Goal: Information Seeking & Learning: Learn about a topic

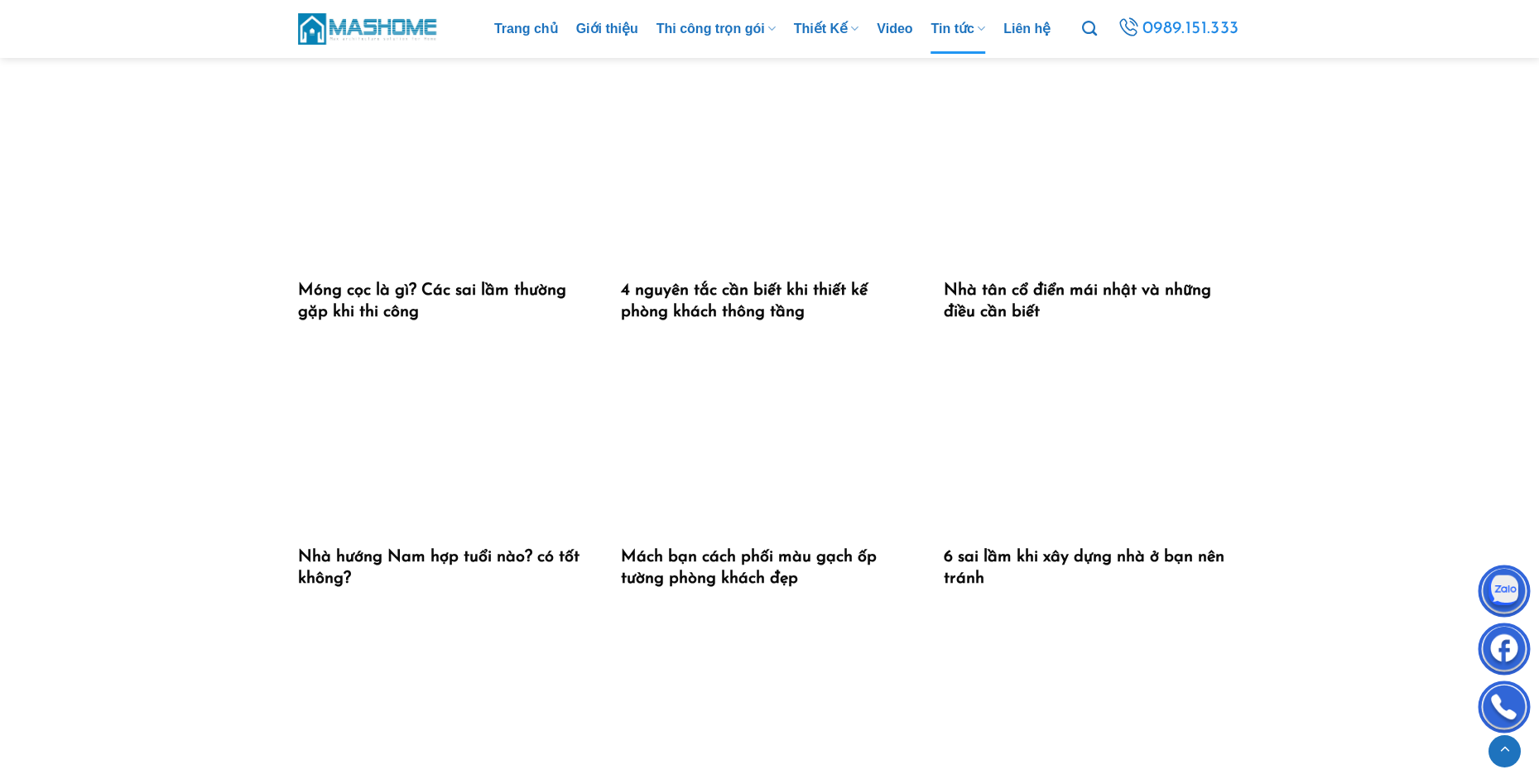
scroll to position [3227, 0]
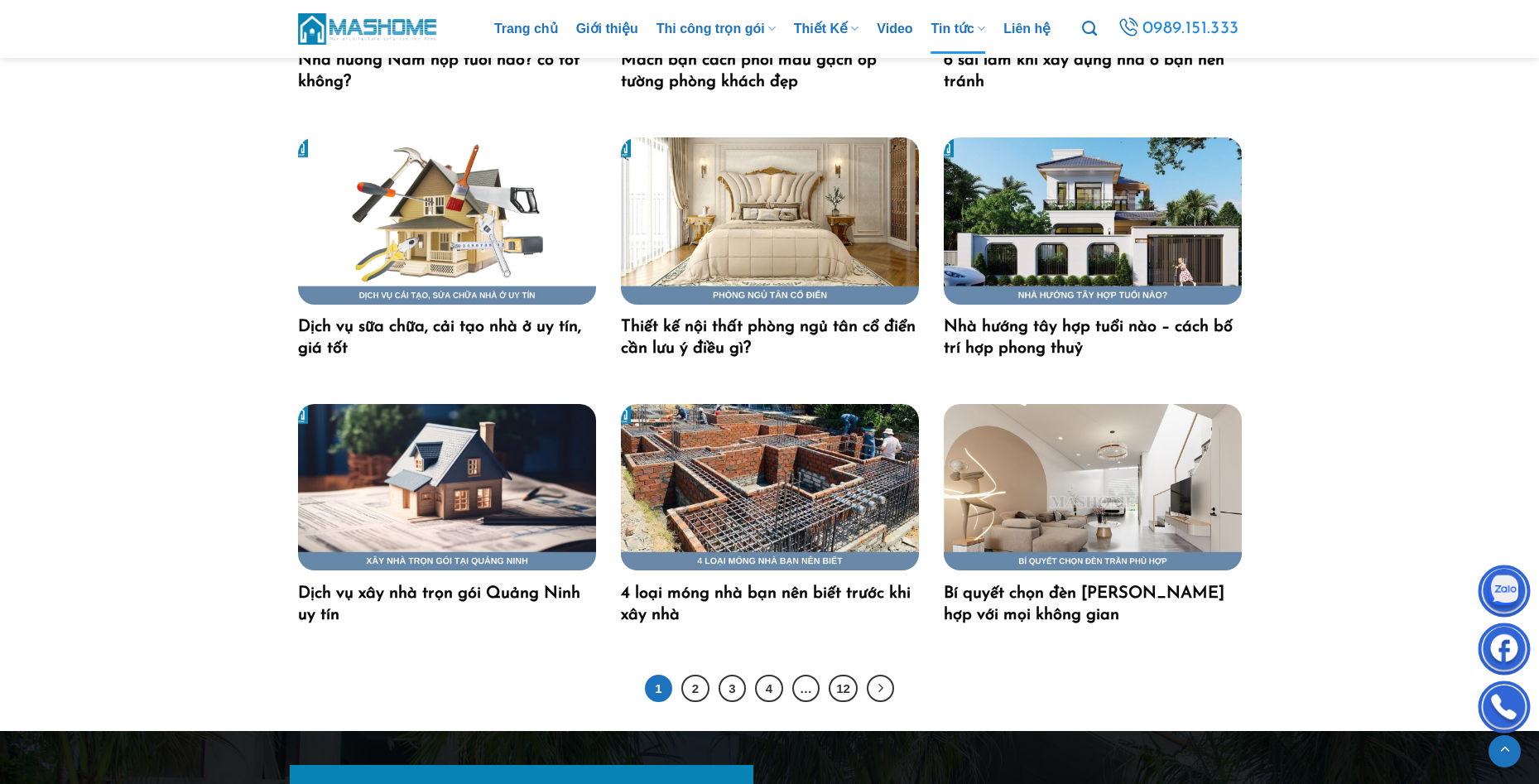
click at [839, 478] on img "4 loại móng nhà bạn nên biết trước khi xây nhà" at bounding box center [770, 487] width 298 height 168
click at [701, 685] on link "2" at bounding box center [695, 688] width 28 height 28
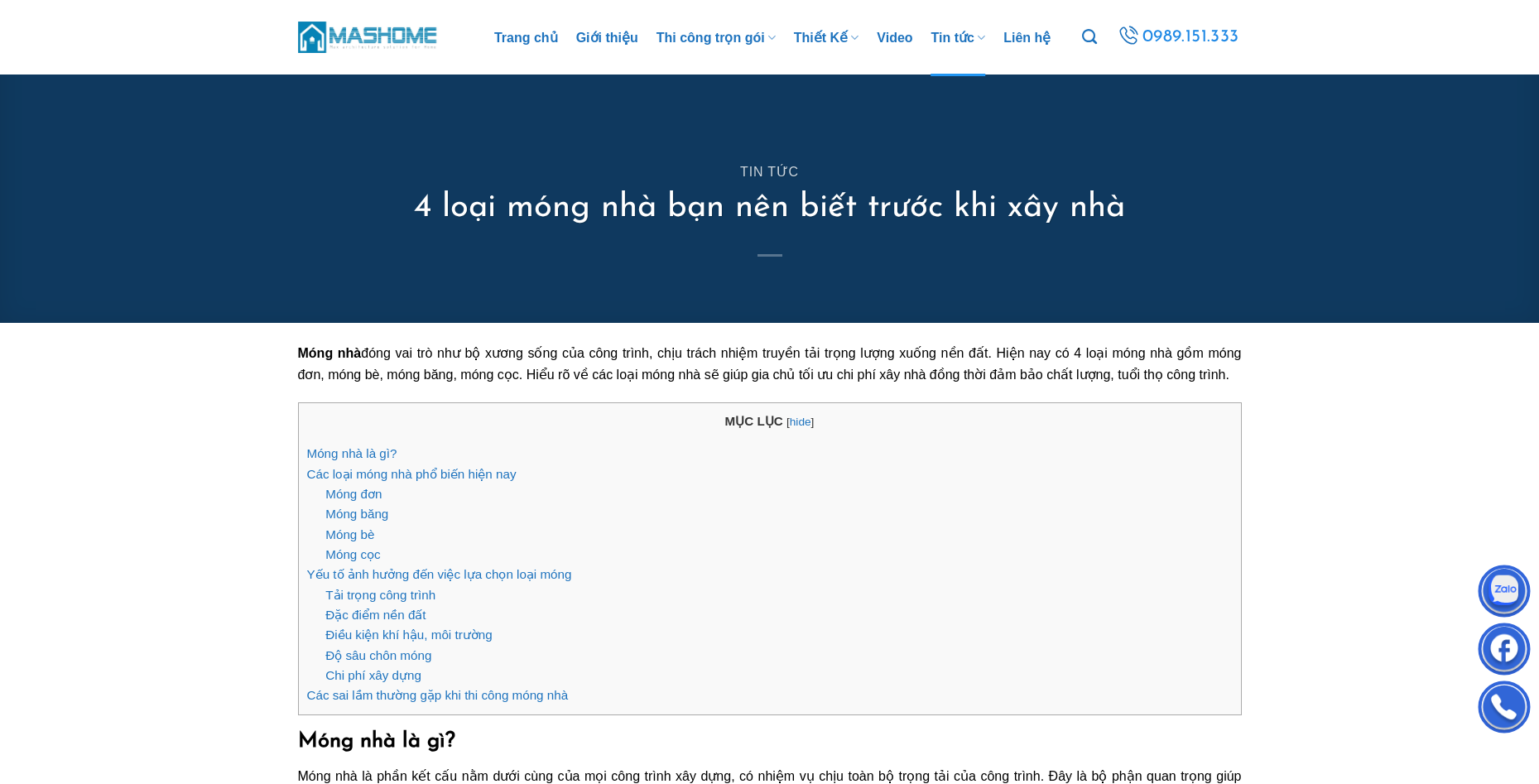
scroll to position [579, 0]
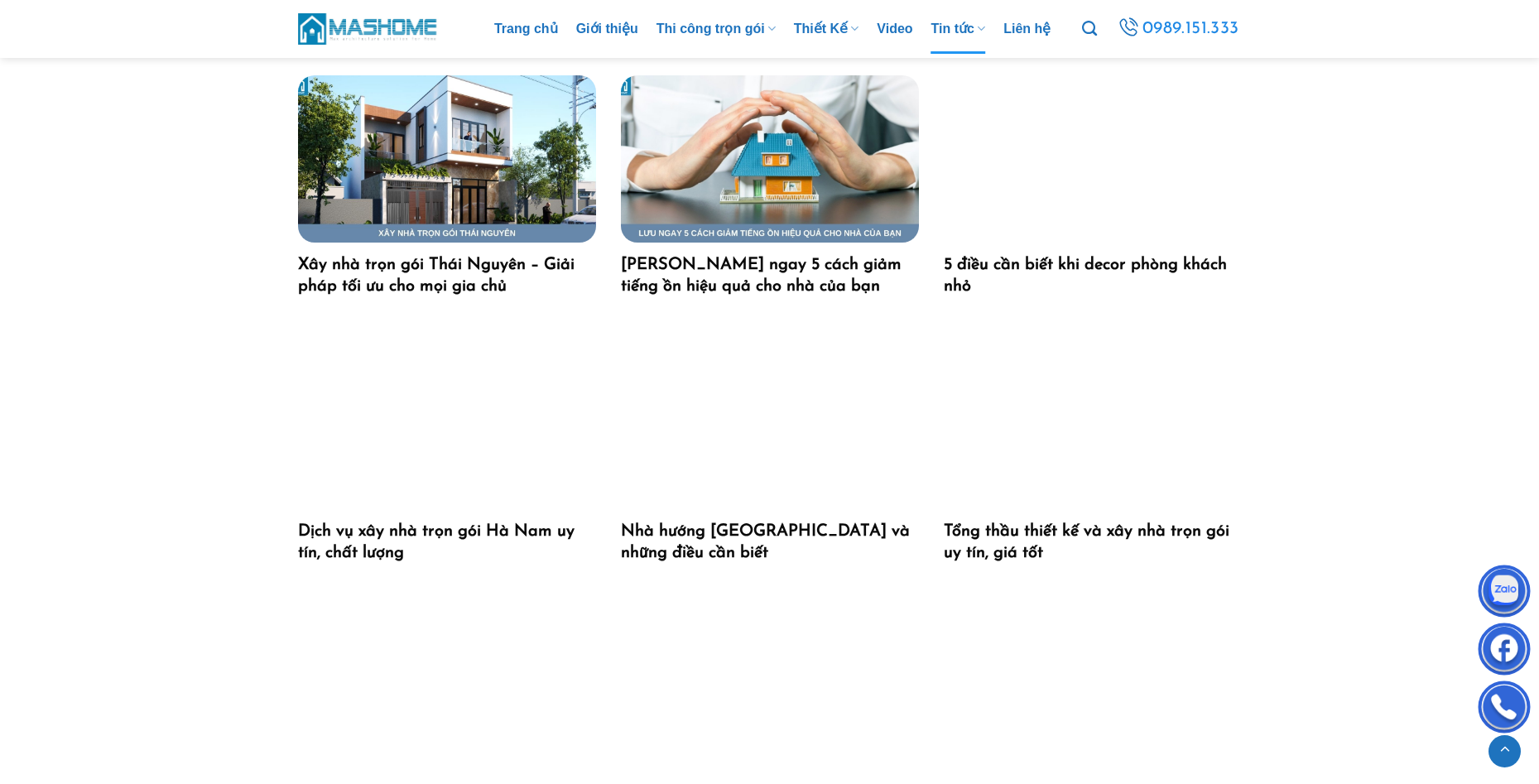
scroll to position [1406, 0]
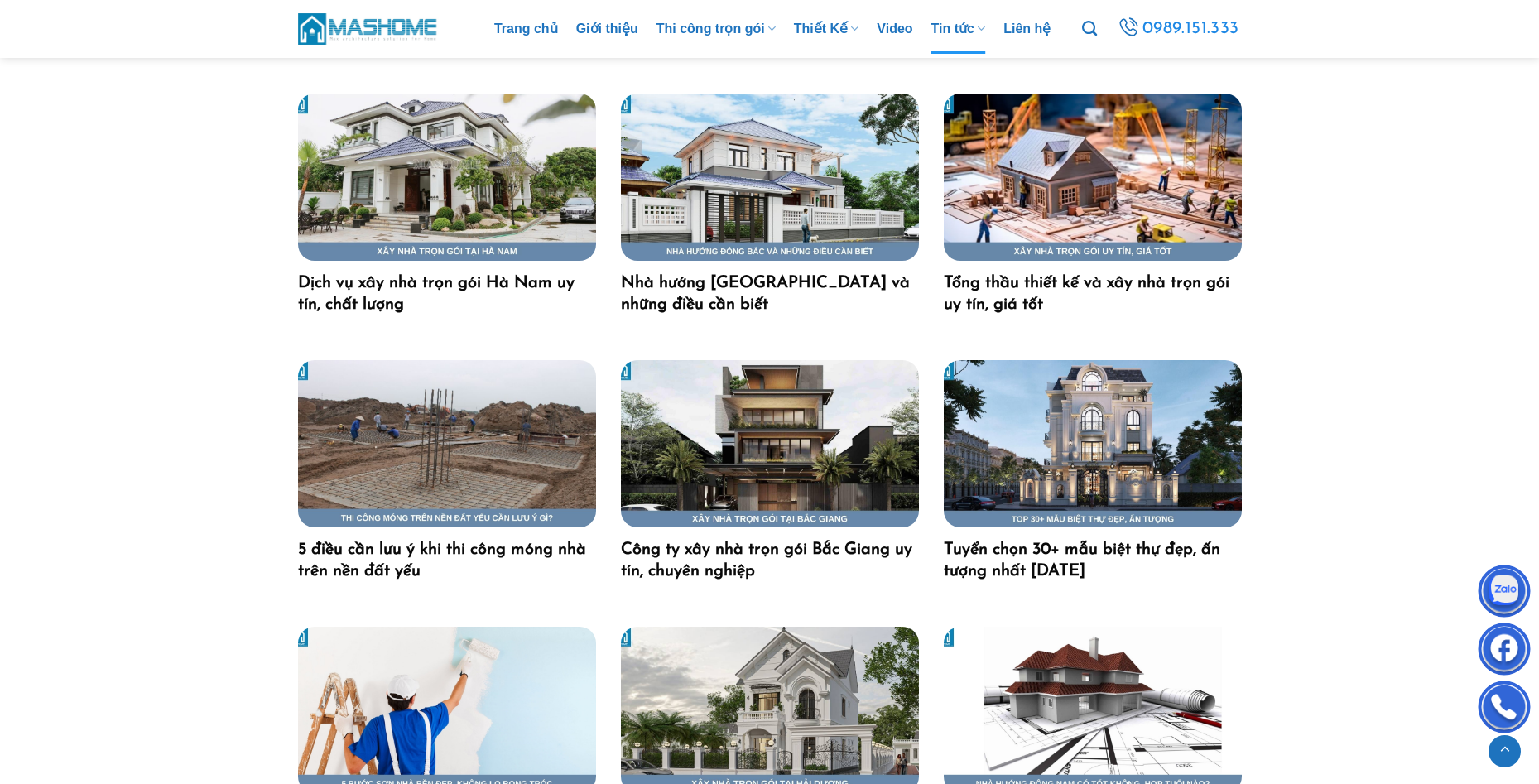
click at [436, 478] on img "5 điều cần lưu ý khi thi công móng nhà trên nền đất yếu" at bounding box center [447, 443] width 298 height 168
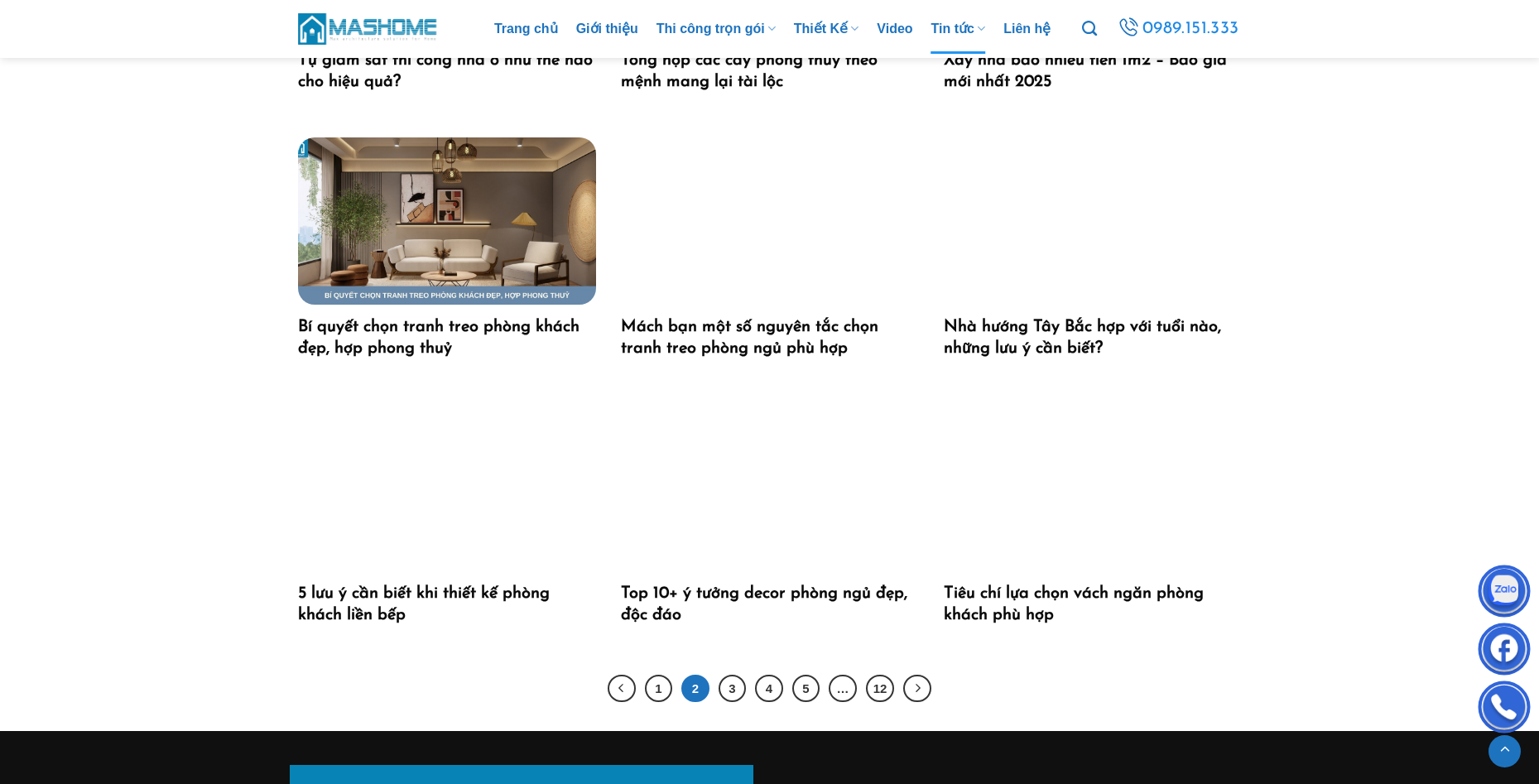
scroll to position [3145, 0]
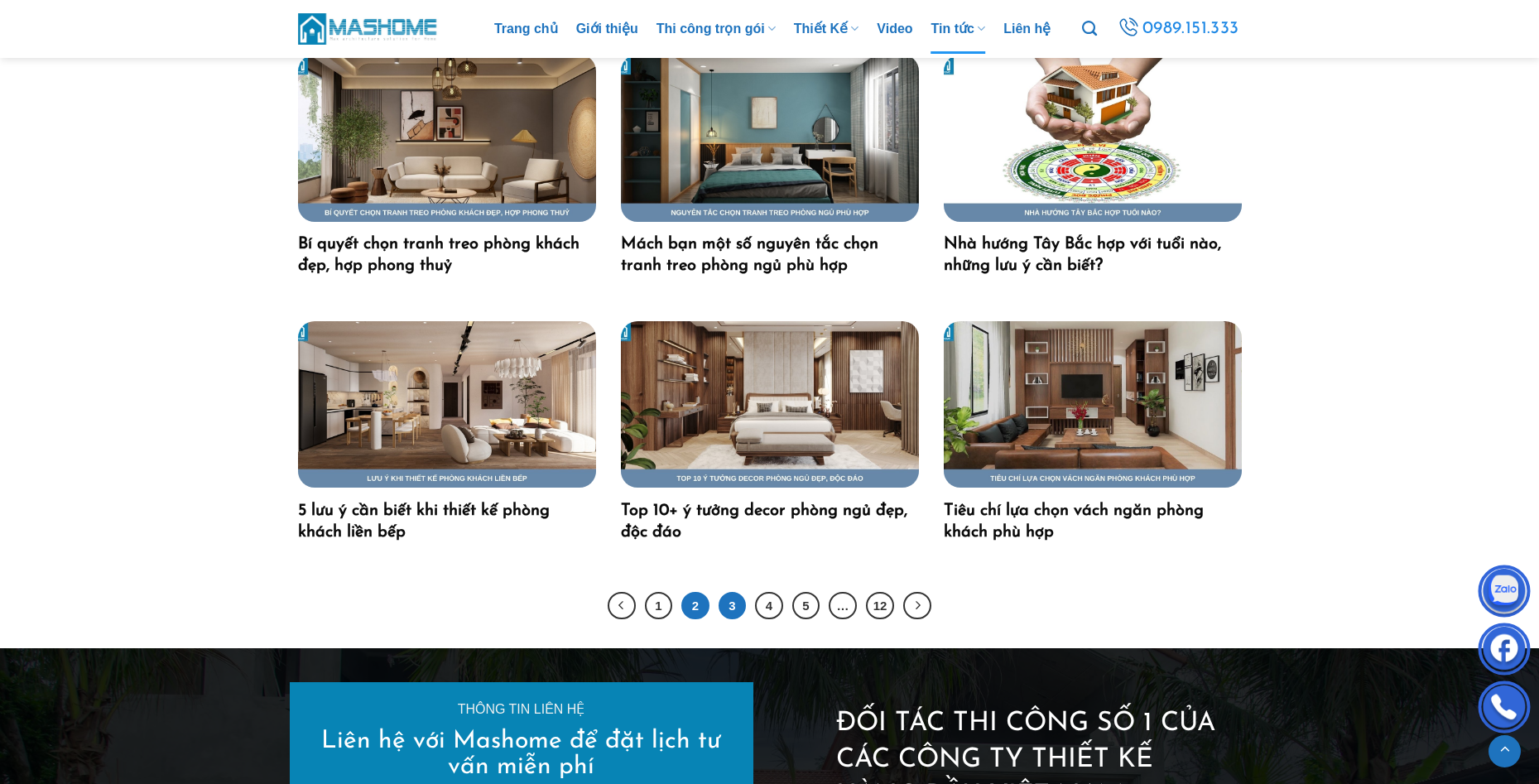
click at [731, 601] on link "3" at bounding box center [732, 605] width 28 height 28
click at [726, 600] on link "3" at bounding box center [732, 605] width 28 height 28
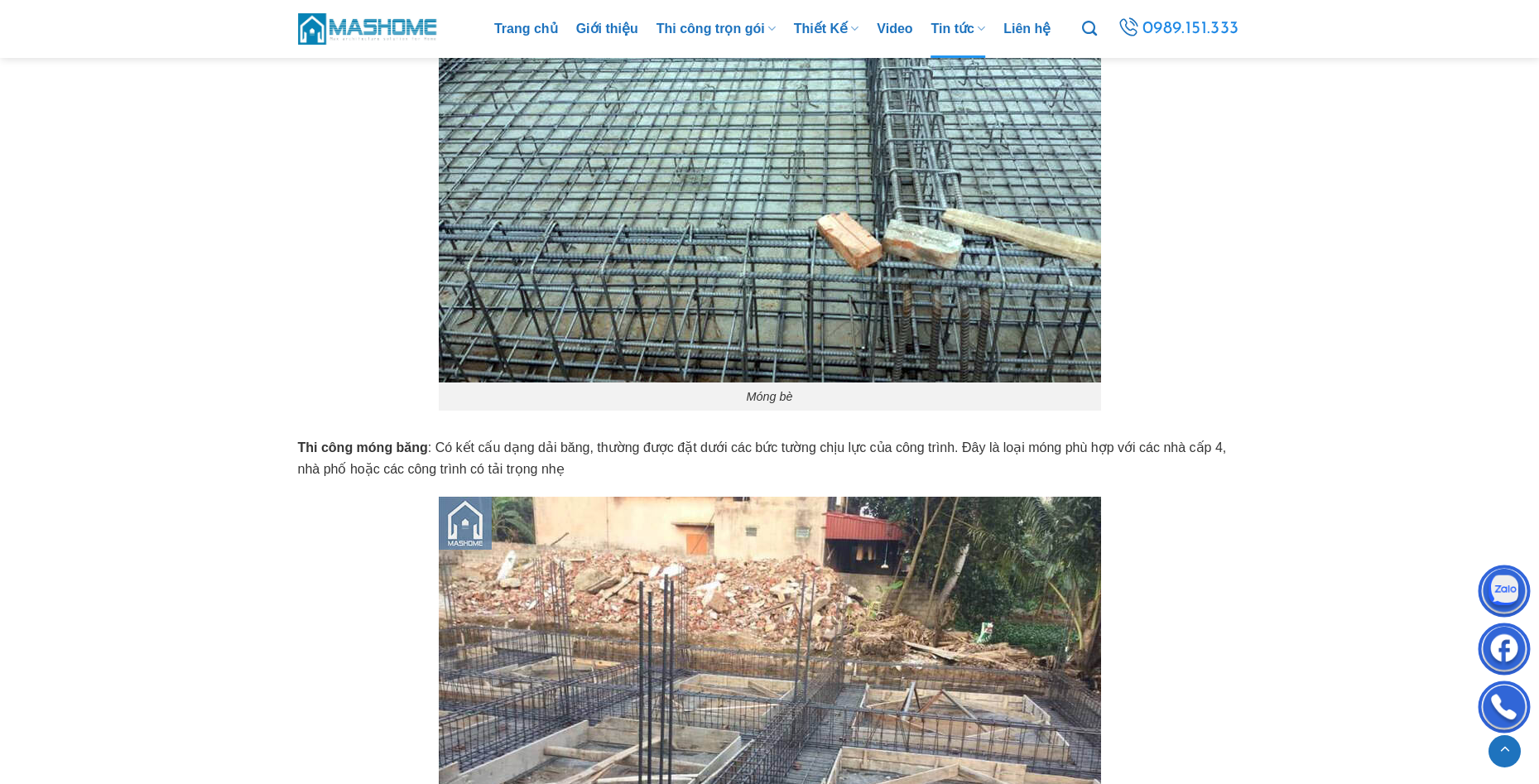
scroll to position [3145, 0]
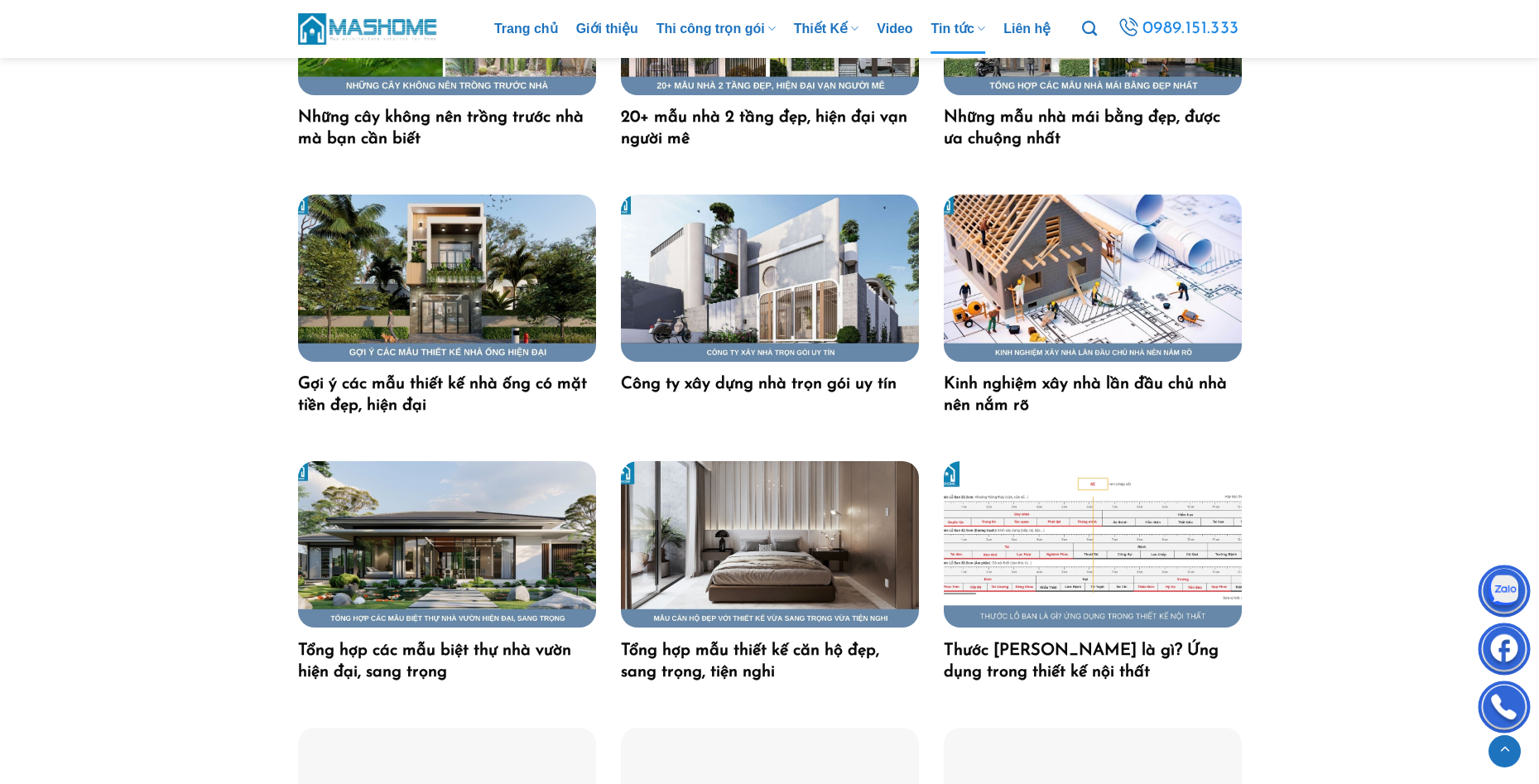
scroll to position [1738, 0]
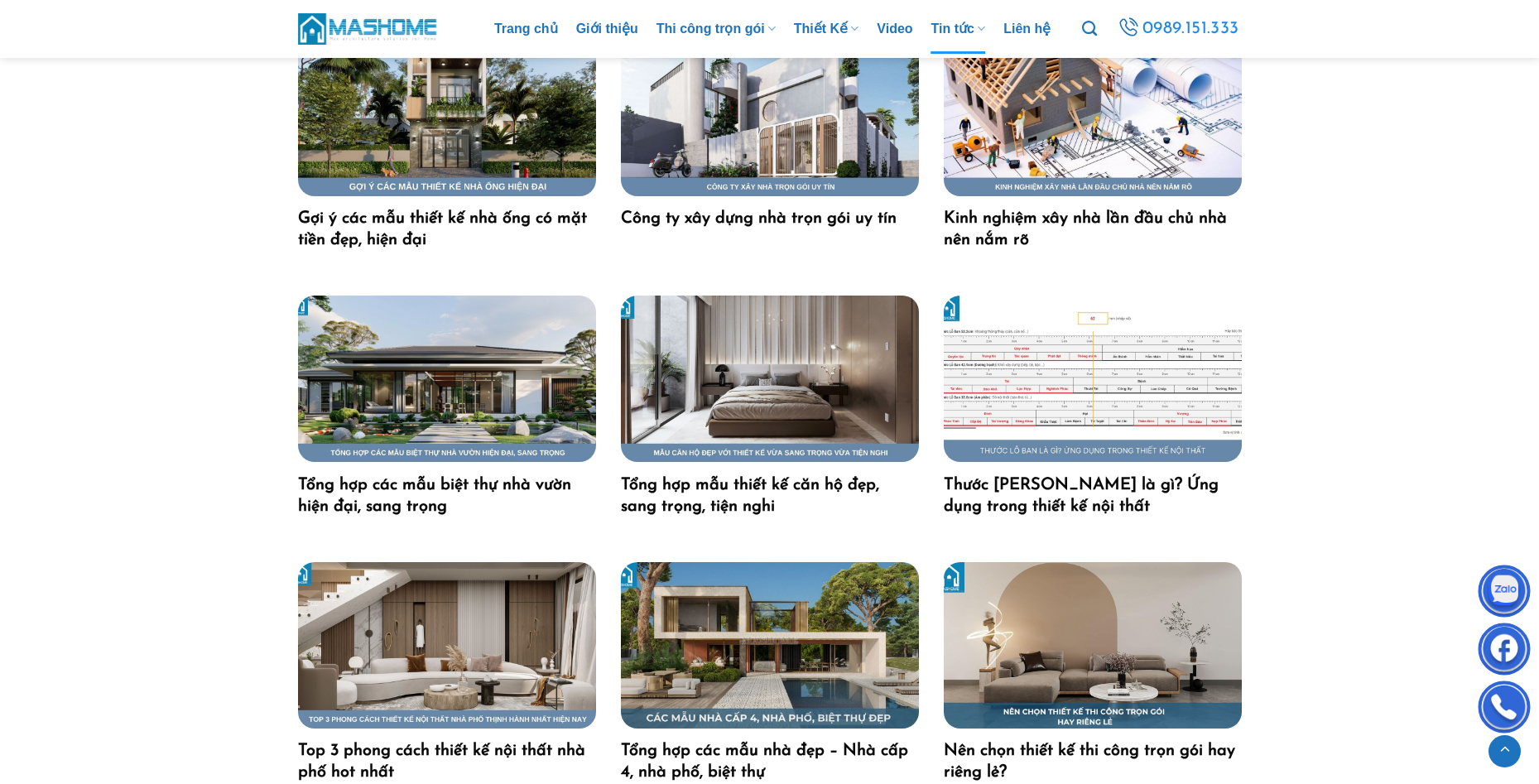
click at [159, 378] on div at bounding box center [769, 577] width 1539 height 3357
